Goal: Check status: Check status

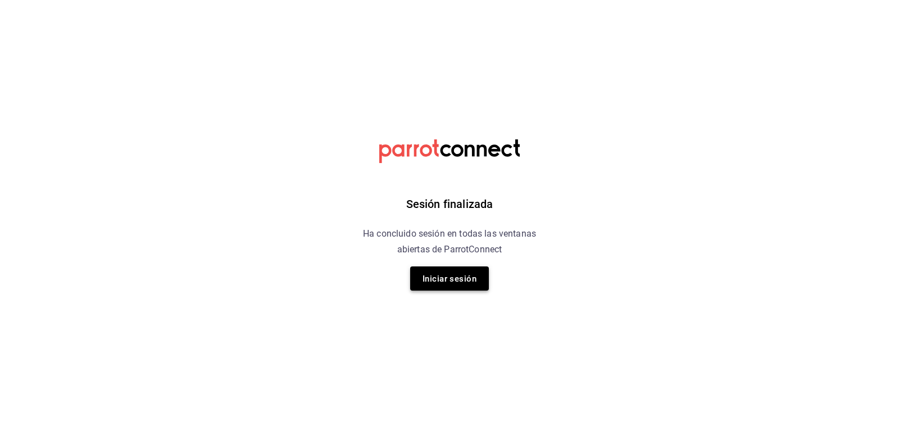
click at [459, 283] on font "Iniciar sesión" at bounding box center [450, 279] width 54 height 10
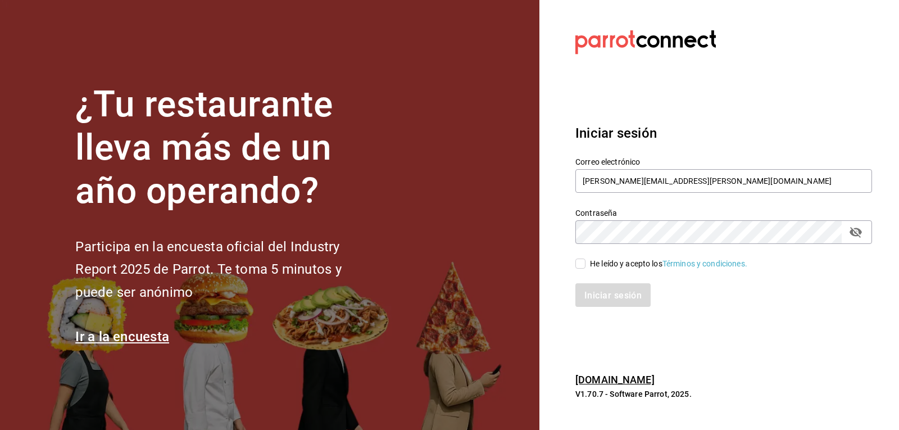
click at [581, 266] on input "He leído y acepto los Términos y condiciones." at bounding box center [581, 264] width 10 height 10
checkbox input "true"
click at [600, 293] on font "Iniciar sesión" at bounding box center [613, 295] width 57 height 11
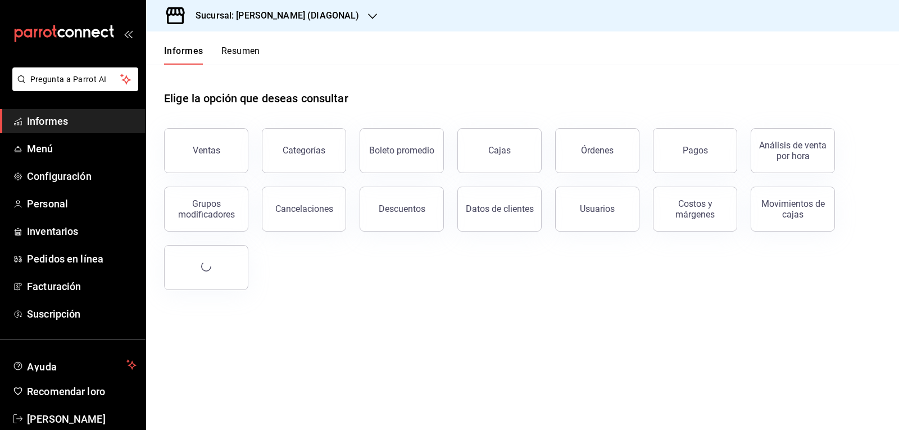
click at [368, 16] on icon "button" at bounding box center [372, 16] width 9 height 6
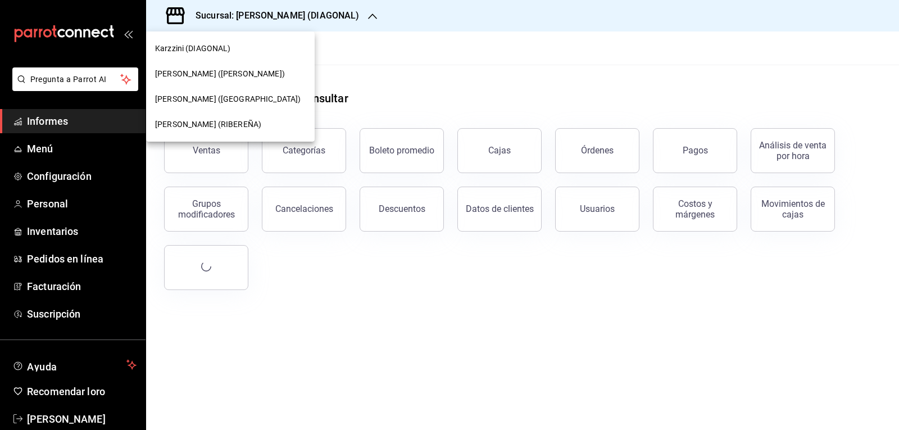
click at [264, 94] on div "Karzzini (MARTE)" at bounding box center [230, 99] width 151 height 12
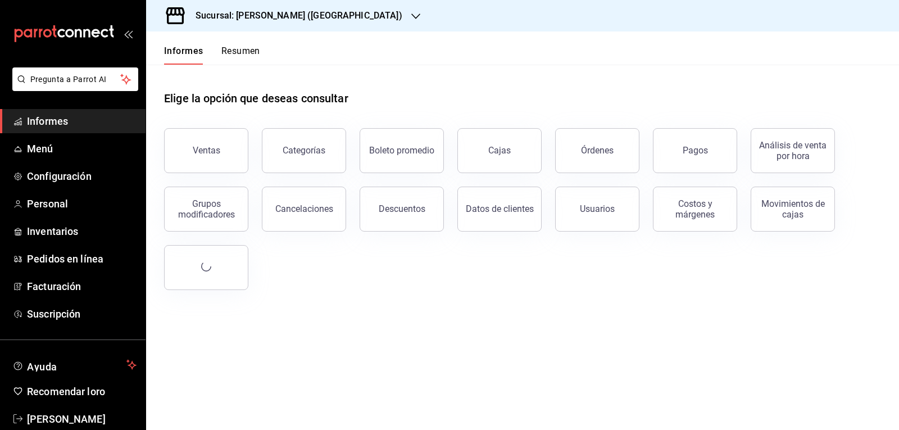
drag, startPoint x: 551, startPoint y: 162, endPoint x: 595, endPoint y: 151, distance: 45.3
click at [595, 151] on font "Órdenes" at bounding box center [597, 150] width 33 height 11
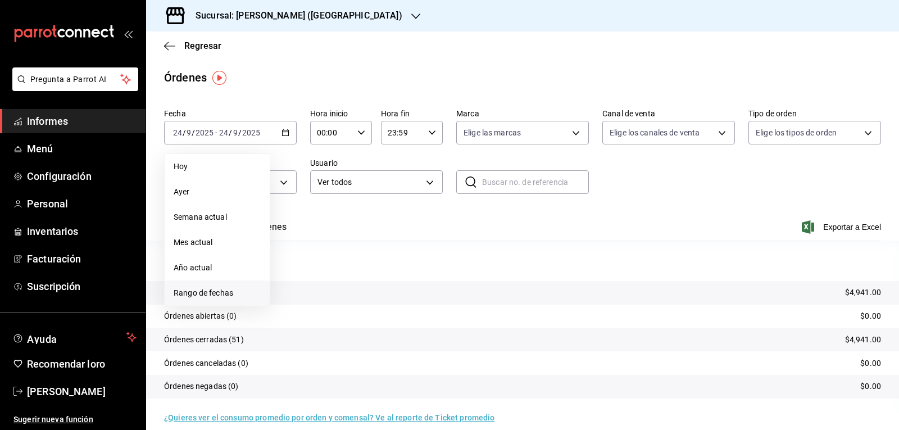
click at [236, 295] on span "Rango de fechas" at bounding box center [217, 293] width 87 height 12
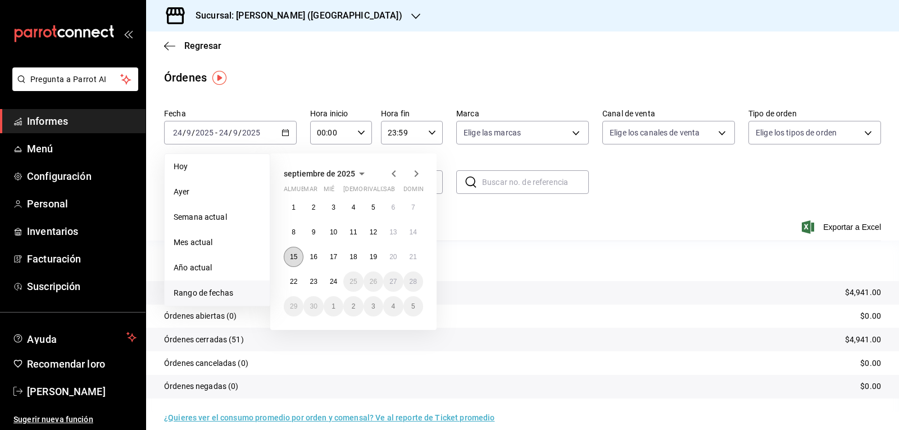
click at [292, 255] on font "15" at bounding box center [293, 257] width 7 height 8
click at [412, 257] on font "21" at bounding box center [413, 257] width 7 height 8
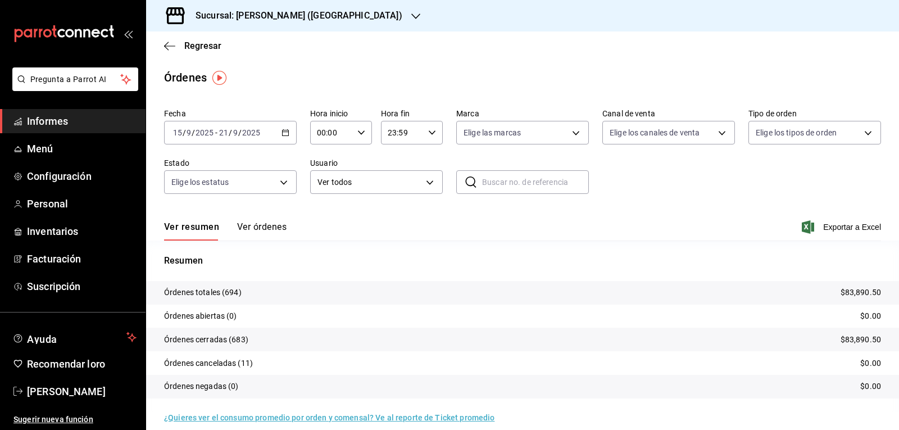
click at [803, 227] on icon "button" at bounding box center [808, 226] width 12 height 13
